Goal: Information Seeking & Learning: Learn about a topic

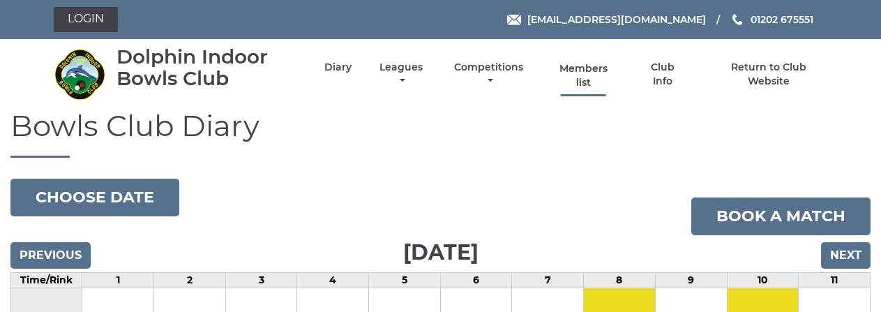
click at [594, 77] on link "Members list" at bounding box center [583, 75] width 64 height 27
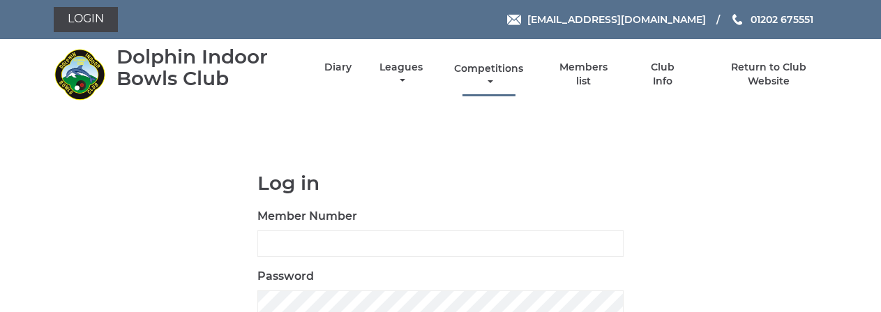
click at [494, 67] on link "Competitions" at bounding box center [489, 75] width 76 height 27
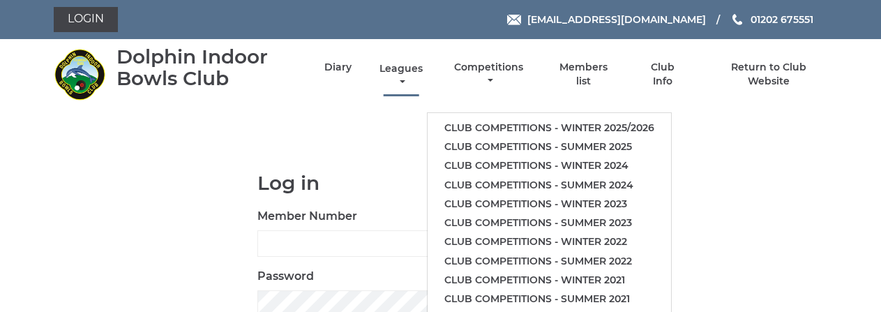
click at [398, 80] on link "Leagues" at bounding box center [401, 75] width 50 height 27
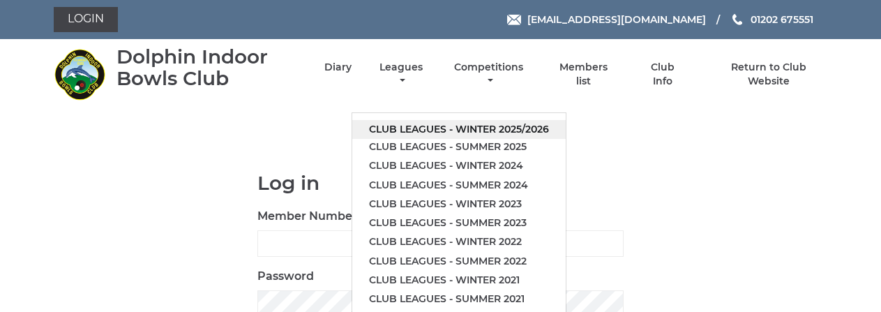
click at [468, 128] on link "Club leagues - Winter 2025/2026" at bounding box center [458, 129] width 213 height 19
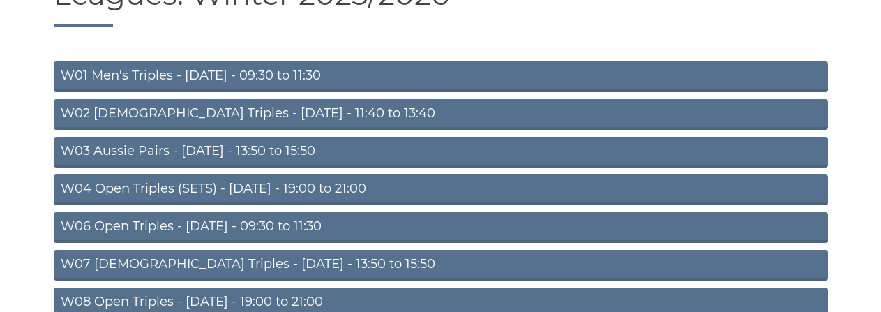
scroll to position [140, 0]
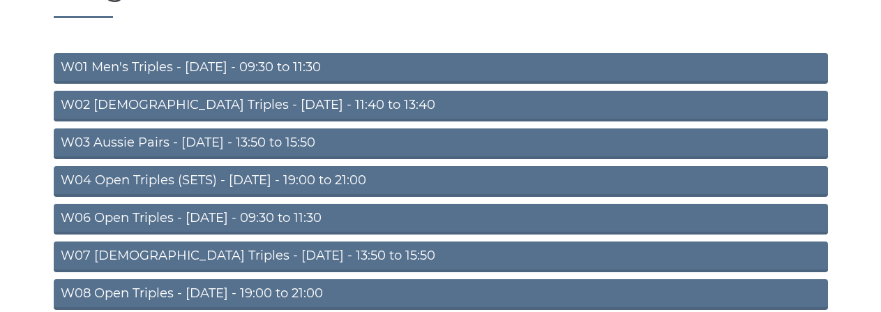
click at [366, 176] on link "W04 Open Triples (SETS) - [DATE] - 19:00 to 21:00" at bounding box center [441, 181] width 774 height 31
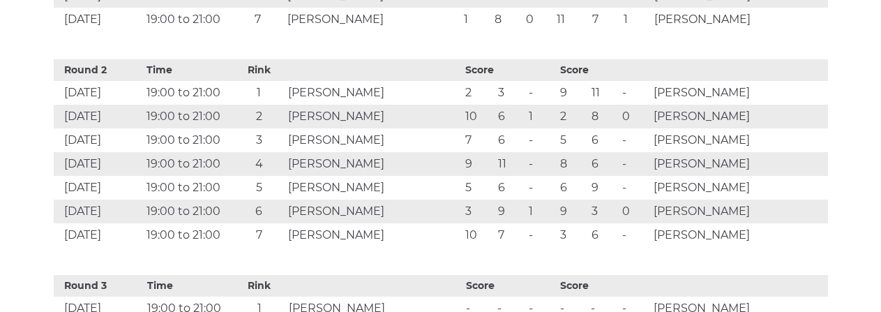
scroll to position [977, 0]
